Goal: Navigation & Orientation: Find specific page/section

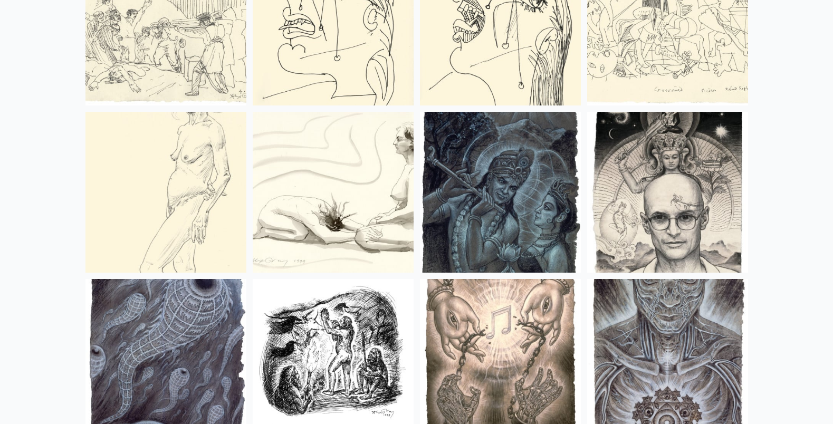
scroll to position [1347, 0]
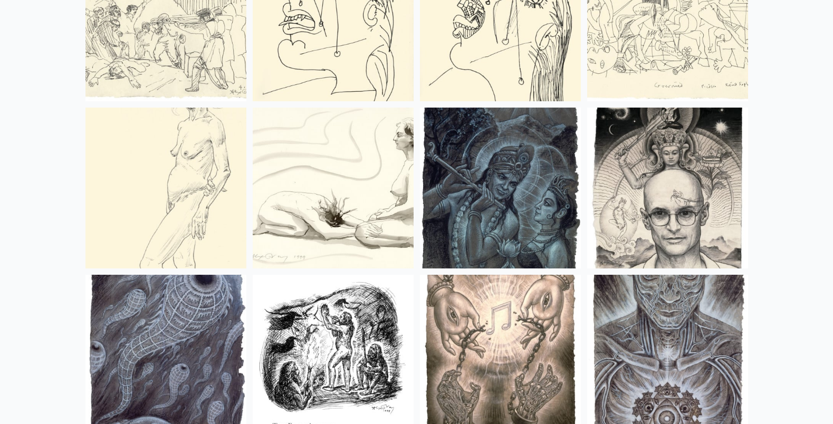
click at [500, 196] on img at bounding box center [500, 188] width 161 height 161
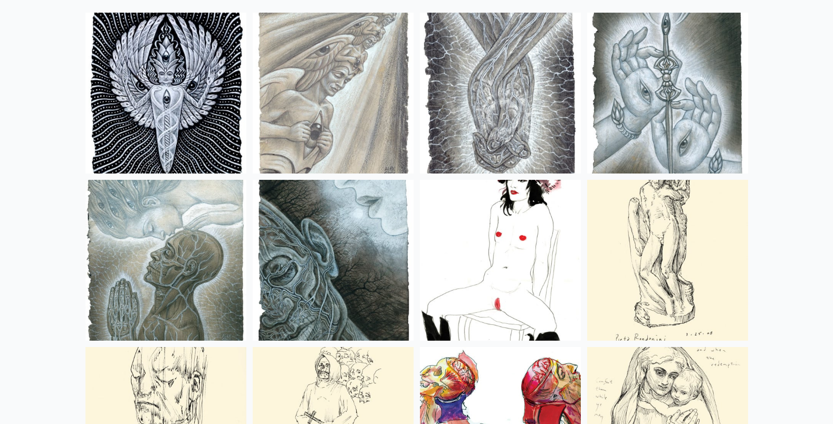
scroll to position [0, 0]
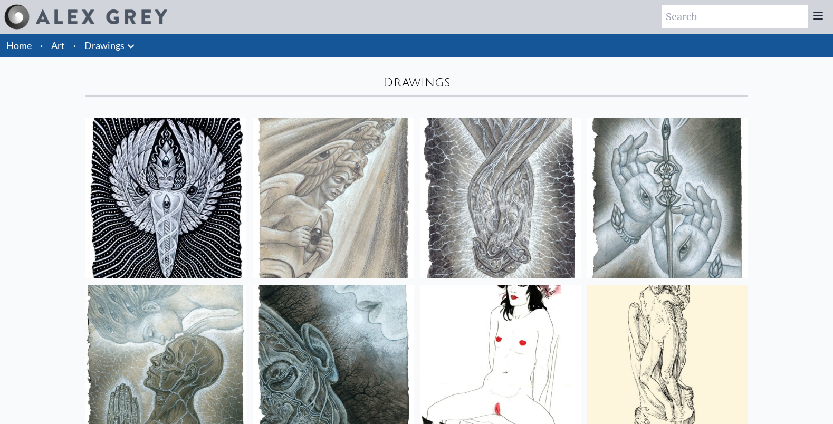
click at [119, 43] on link "Drawings" at bounding box center [104, 45] width 40 height 15
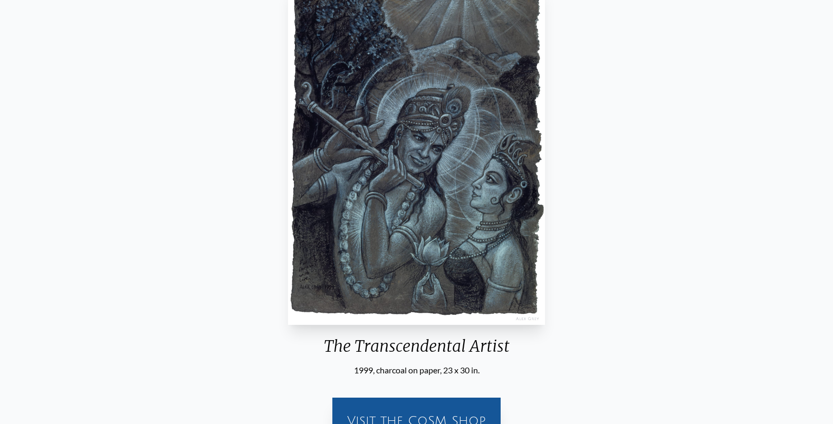
scroll to position [138, 0]
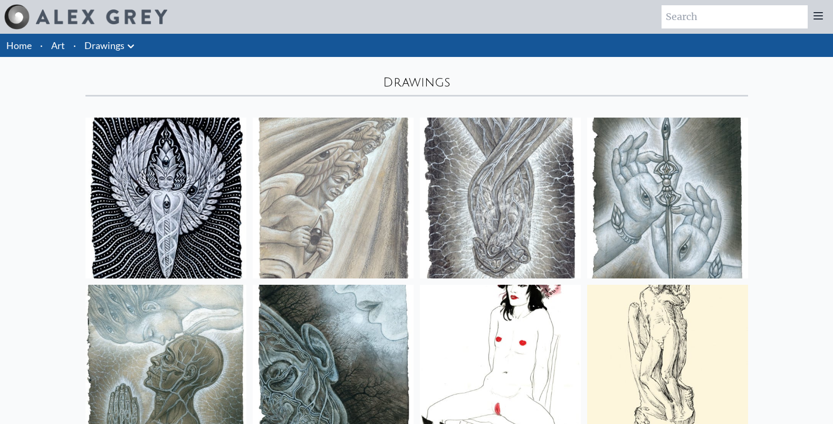
click at [62, 42] on link "Art" at bounding box center [58, 45] width 14 height 15
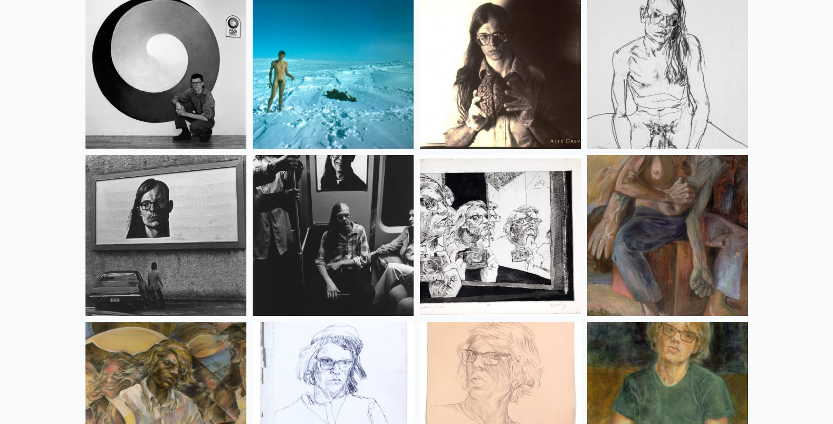
scroll to position [14040, 0]
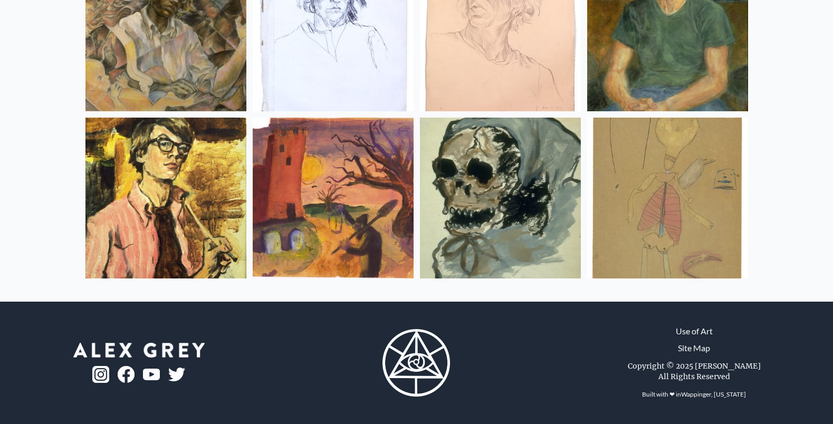
click at [421, 338] on img at bounding box center [415, 362] width 67 height 67
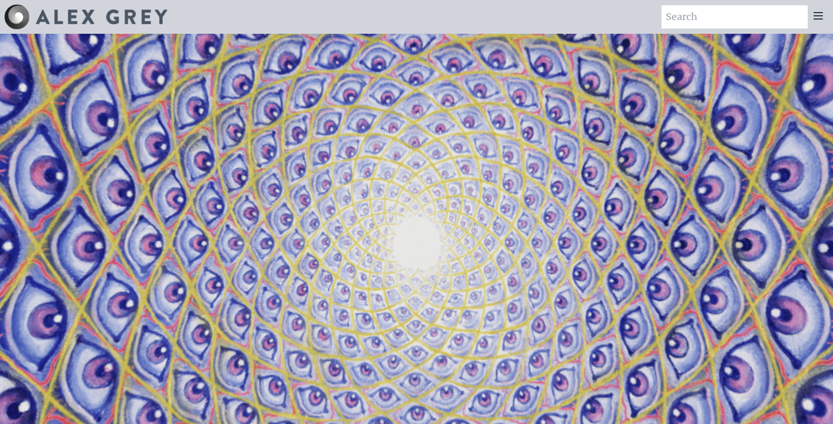
click at [51, 18] on img at bounding box center [101, 16] width 131 height 15
click at [821, 20] on icon at bounding box center [817, 15] width 13 height 13
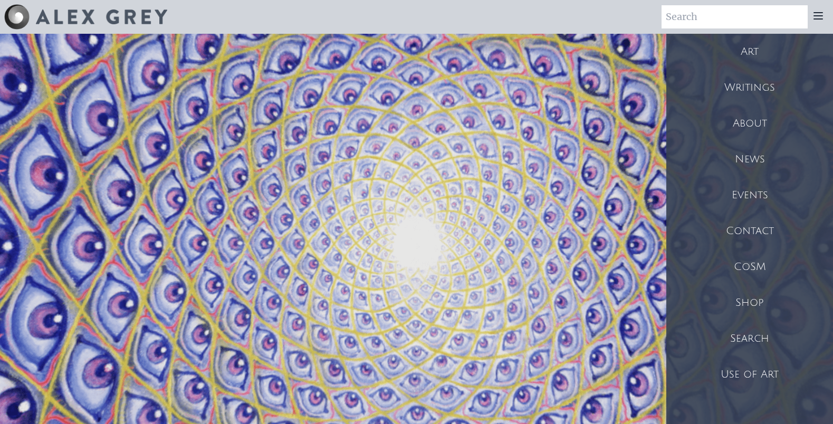
click at [760, 96] on div "Writings" at bounding box center [749, 88] width 167 height 36
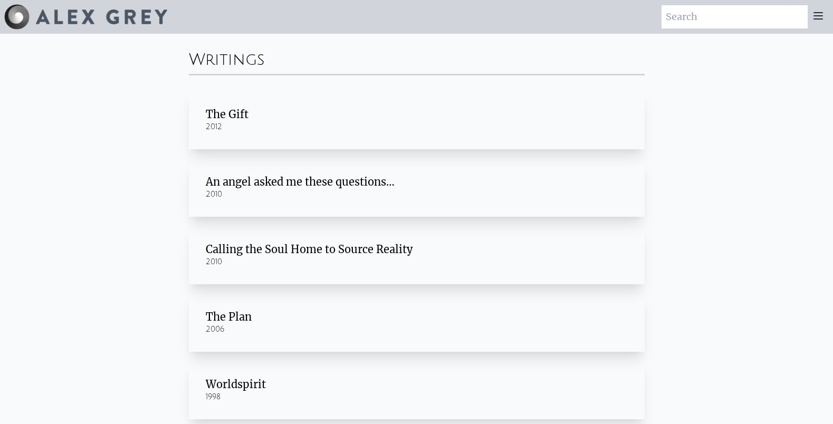
click at [821, 18] on icon at bounding box center [818, 16] width 8 height 6
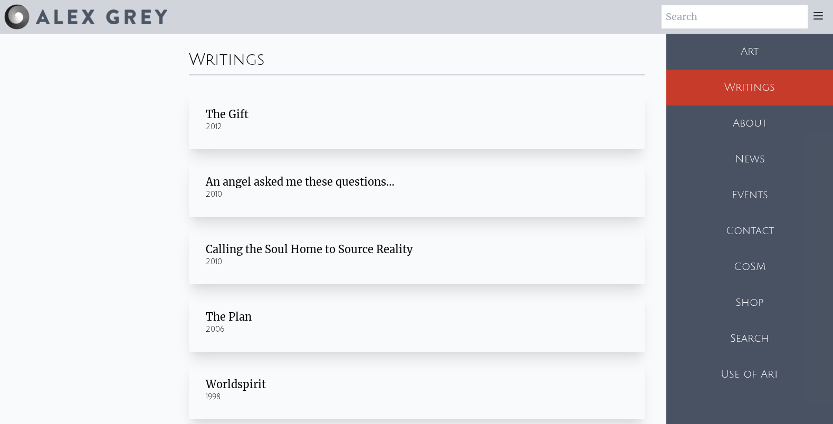
click at [737, 304] on div "Shop" at bounding box center [749, 303] width 167 height 36
click at [730, 266] on div "CoSM" at bounding box center [749, 267] width 167 height 36
